Goal: Task Accomplishment & Management: Use online tool/utility

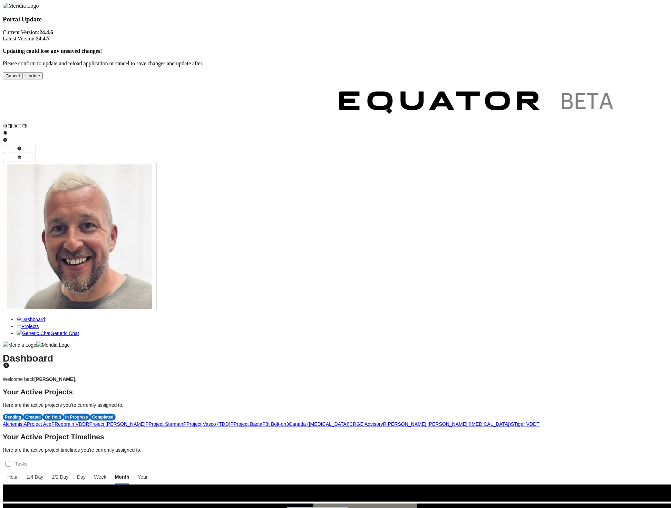
click at [43, 79] on button "Update" at bounding box center [33, 75] width 20 height 7
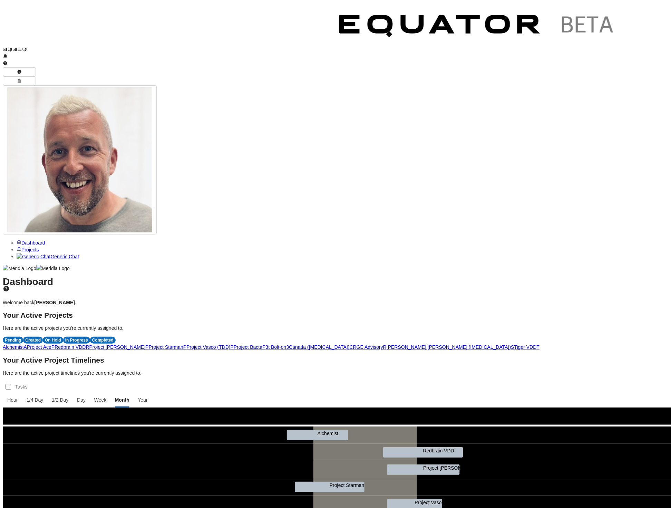
click at [186, 344] on span "P" at bounding box center [184, 347] width 3 height 6
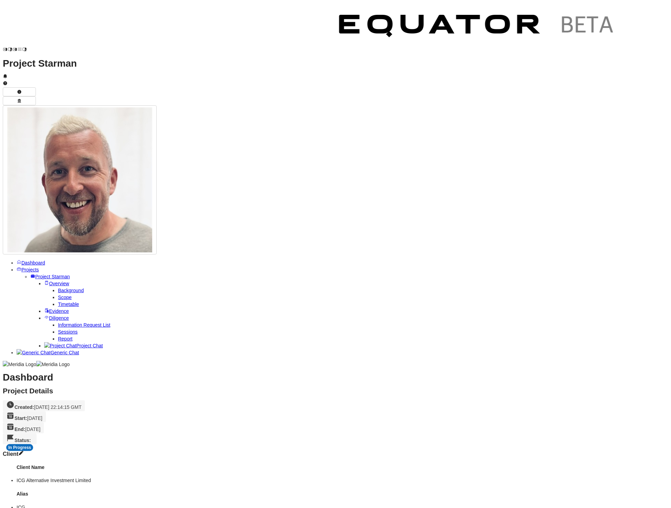
click at [58, 288] on span "Background" at bounding box center [71, 291] width 26 height 6
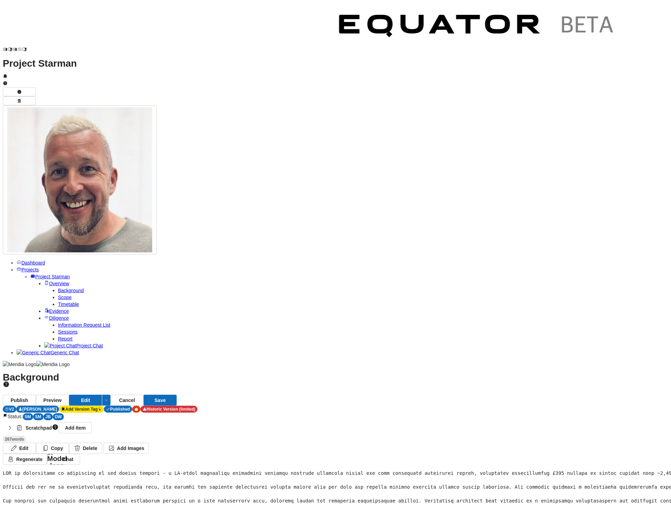
click at [72, 336] on span "Report" at bounding box center [65, 339] width 14 height 6
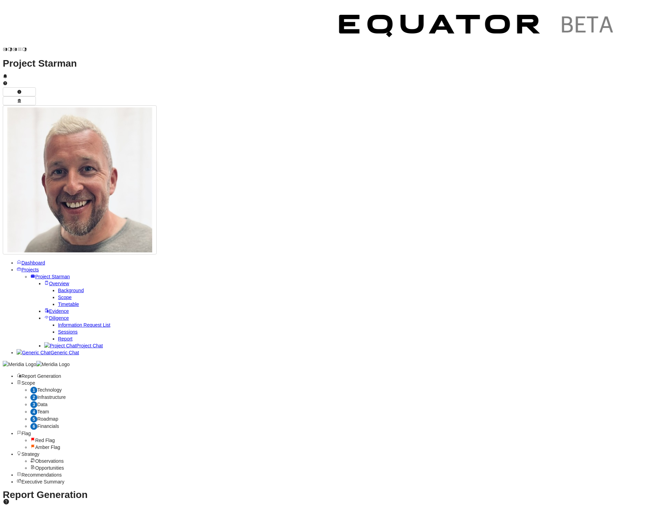
click at [168, 386] on div "1 Technology" at bounding box center [349, 389] width 638 height 7
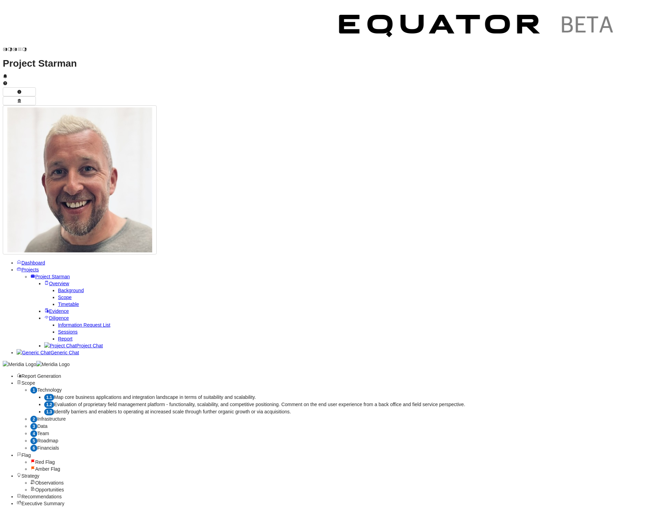
click at [54, 394] on span "1.1" at bounding box center [49, 397] width 10 height 6
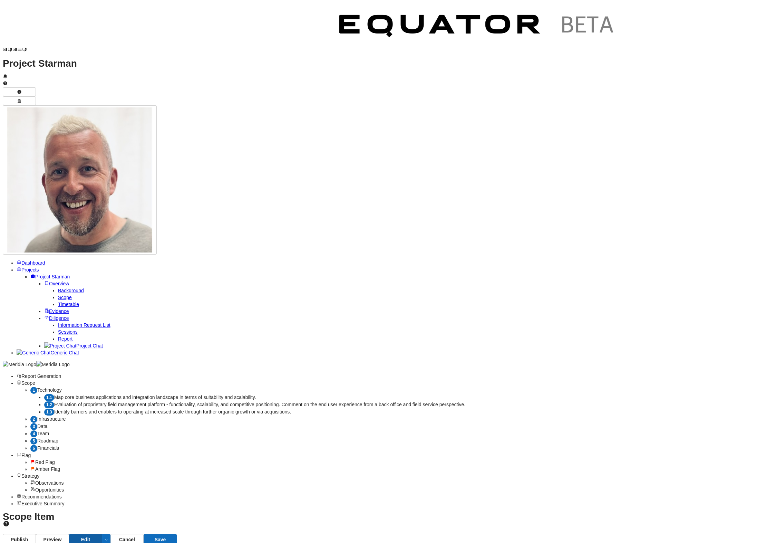
click at [102, 507] on button "Edit" at bounding box center [85, 539] width 33 height 11
select select "*******"
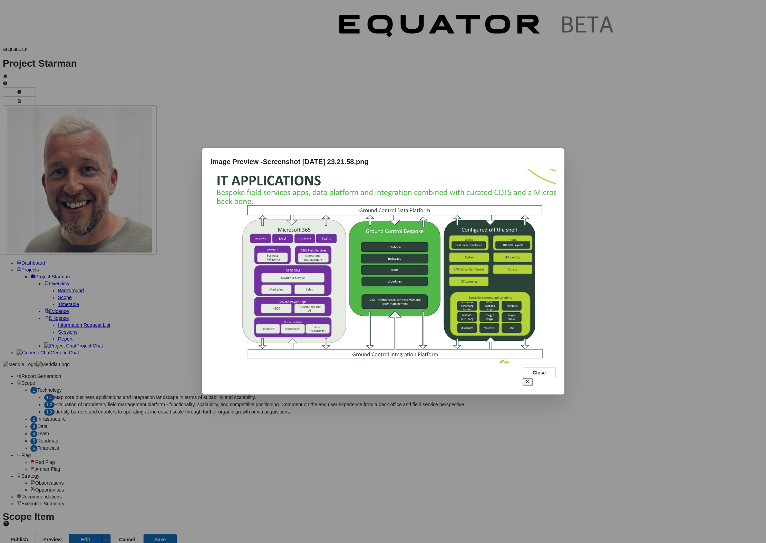
click at [530, 379] on icon at bounding box center [527, 381] width 4 height 4
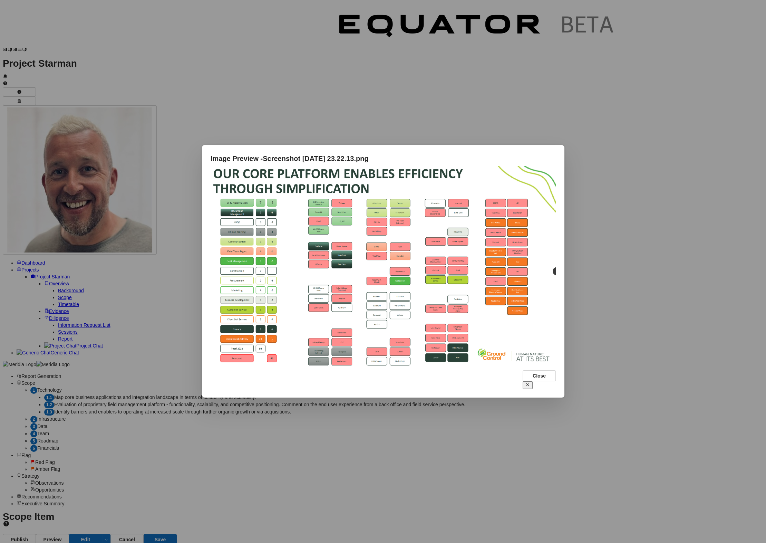
click at [529, 383] on icon at bounding box center [527, 384] width 3 height 3
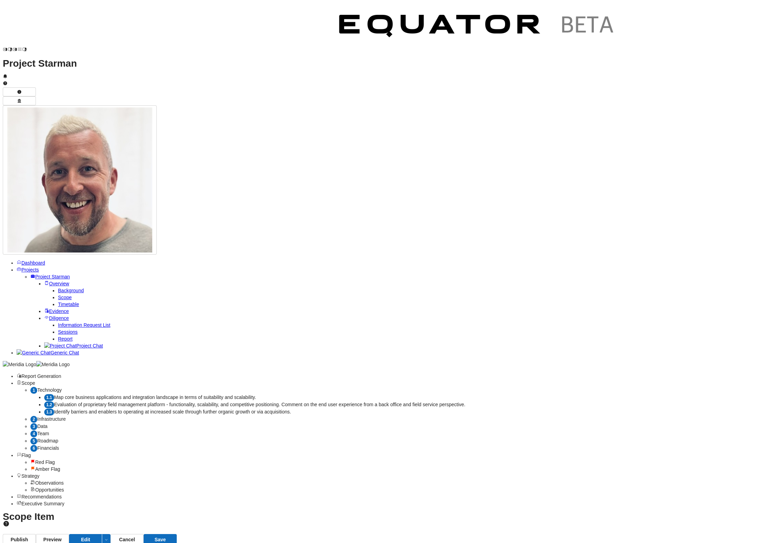
drag, startPoint x: 373, startPoint y: 23, endPoint x: 320, endPoint y: 11, distance: 54.4
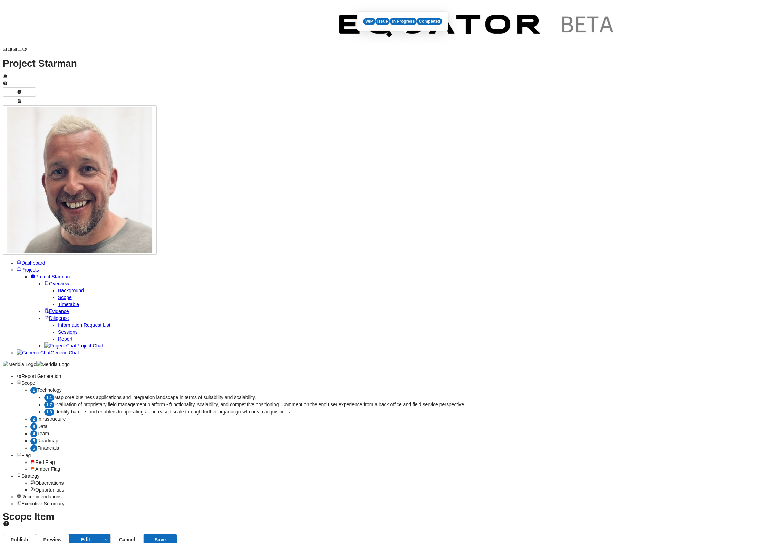
click at [373, 23] on div "WIP" at bounding box center [369, 21] width 12 height 7
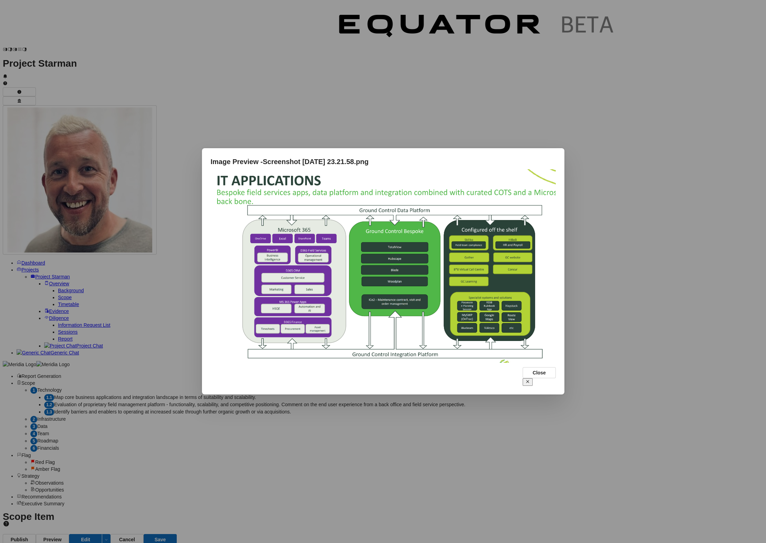
click at [530, 379] on icon at bounding box center [527, 381] width 4 height 4
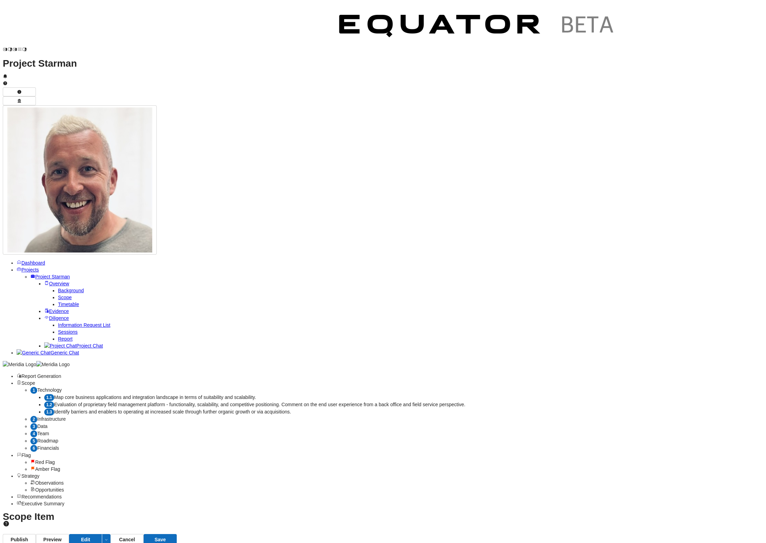
scroll to position [0, 0]
click at [403, 22] on div "WIP" at bounding box center [404, 21] width 12 height 7
click at [471, 21] on div "Completed" at bounding box center [465, 21] width 26 height 7
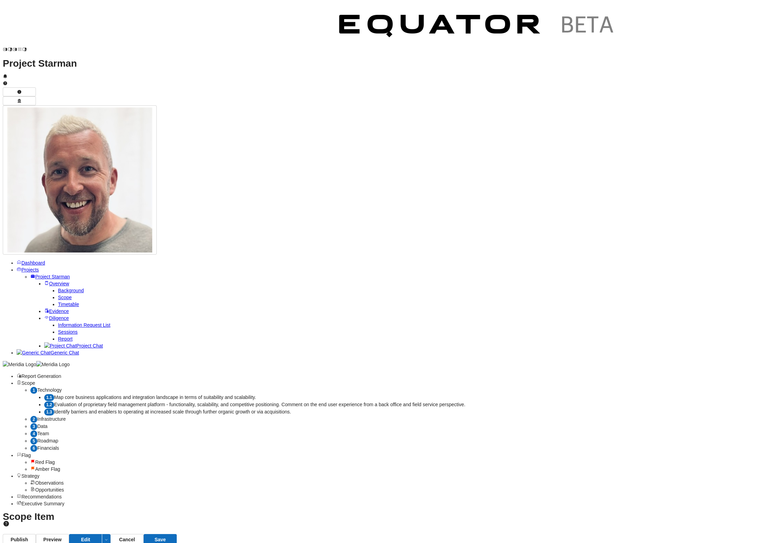
click at [383, 22] on div "Issue" at bounding box center [382, 21] width 15 height 7
click at [370, 21] on div "WIP" at bounding box center [369, 21] width 12 height 7
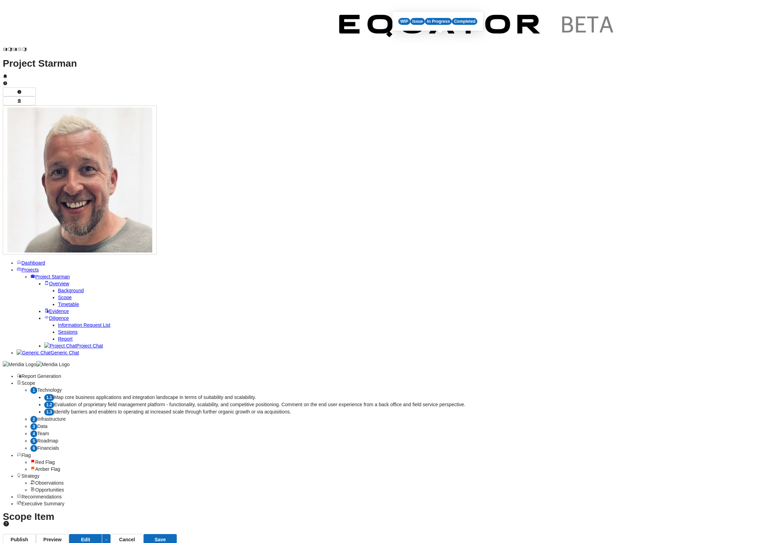
click at [403, 22] on div "WIP" at bounding box center [404, 21] width 12 height 7
